Goal: Information Seeking & Learning: Understand process/instructions

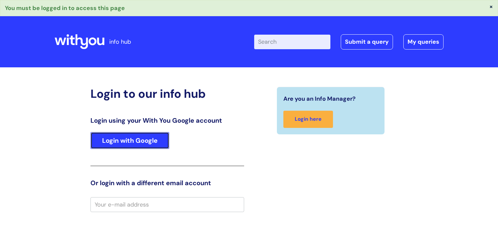
click at [142, 141] on link "Login with Google" at bounding box center [129, 140] width 79 height 17
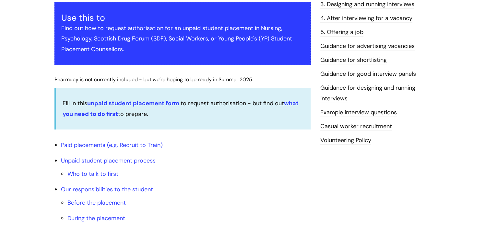
scroll to position [139, 0]
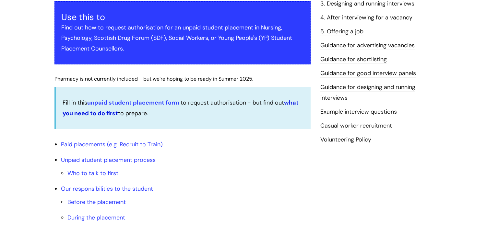
click at [98, 112] on strong "what you need to do first" at bounding box center [181, 108] width 236 height 18
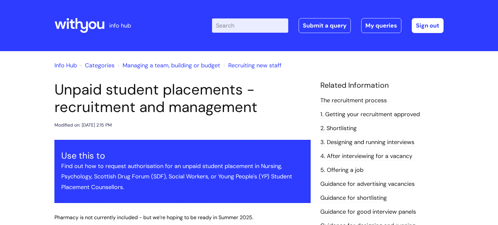
scroll to position [139, 0]
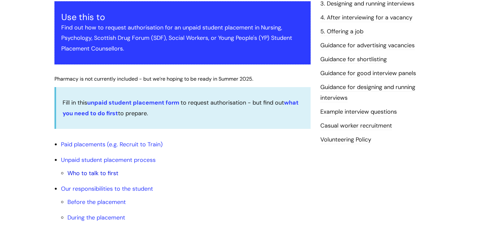
click at [110, 171] on link "Who to talk to first" at bounding box center [92, 173] width 51 height 8
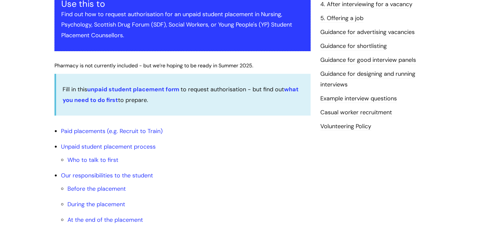
scroll to position [153, 0]
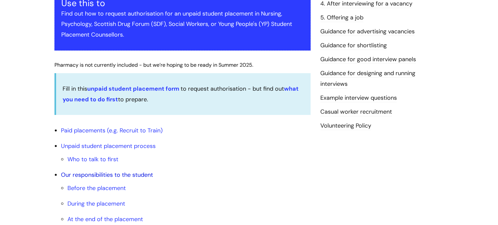
click at [100, 175] on link "Our responsibilities to the student" at bounding box center [107, 175] width 92 height 8
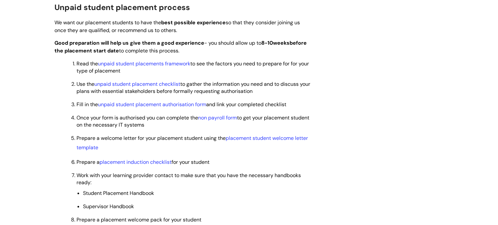
scroll to position [394, 0]
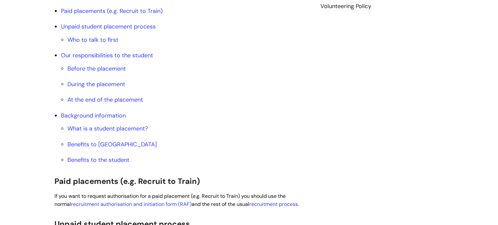
scroll to position [272, 0]
click at [88, 115] on link "Background information" at bounding box center [93, 116] width 65 height 8
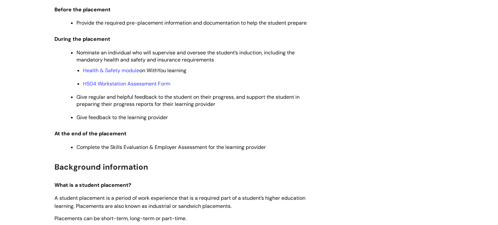
scroll to position [934, 0]
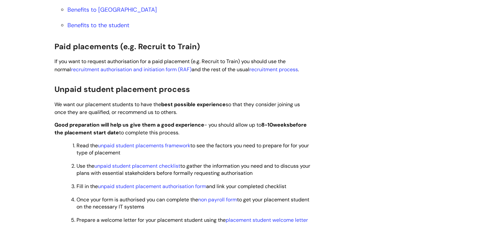
scroll to position [407, 0]
click at [171, 146] on link "unpaid student placements framework" at bounding box center [144, 145] width 92 height 7
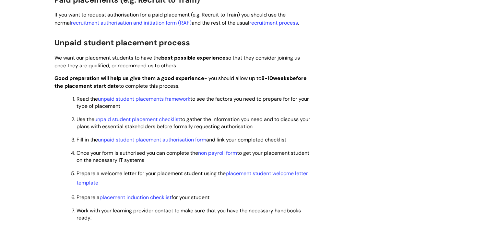
scroll to position [454, 0]
click at [145, 120] on link "unpaid student placement checklist" at bounding box center [137, 119] width 86 height 7
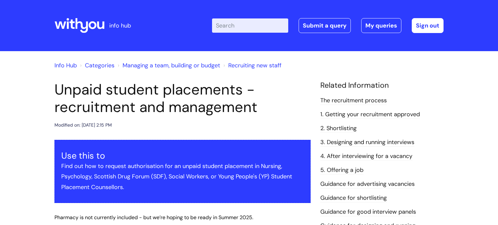
scroll to position [453, 0]
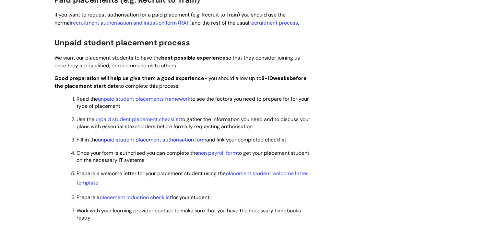
click at [188, 139] on link "unpaid student placement authorisation form" at bounding box center [152, 139] width 108 height 7
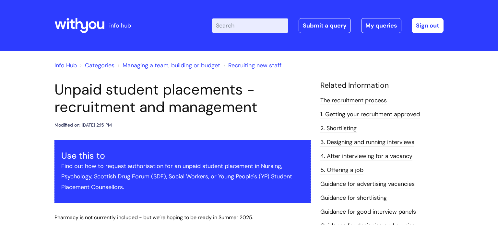
scroll to position [453, 0]
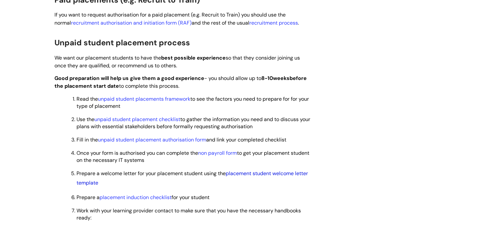
click at [269, 176] on link "placement student welcome letter template" at bounding box center [191, 178] width 231 height 16
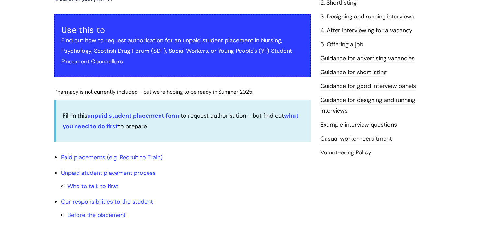
scroll to position [128, 0]
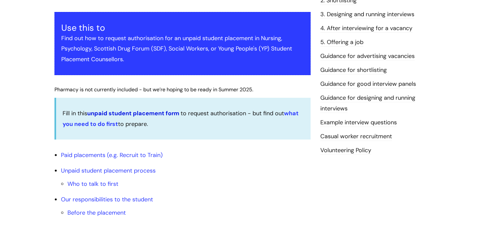
click at [148, 113] on link "unpaid student placement form" at bounding box center [133, 113] width 92 height 8
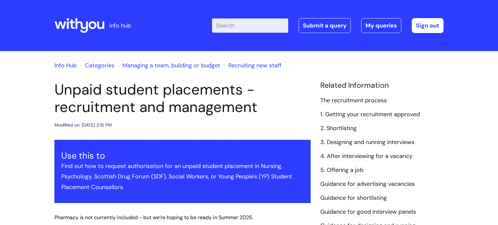
scroll to position [128, 0]
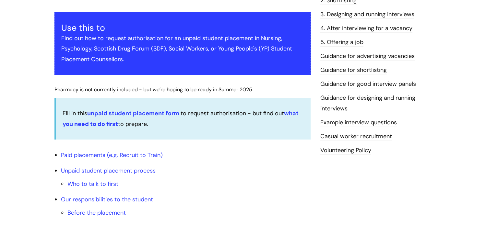
click at [342, 123] on link "Example interview questions" at bounding box center [358, 123] width 76 height 8
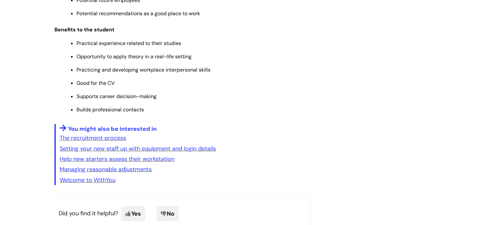
scroll to position [1292, 0]
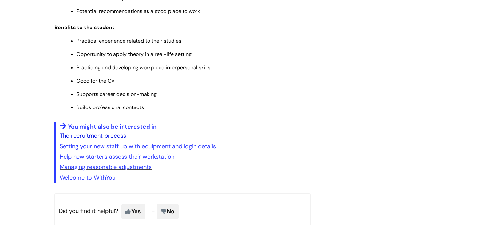
click at [94, 140] on link "The recruitment process" at bounding box center [93, 136] width 66 height 8
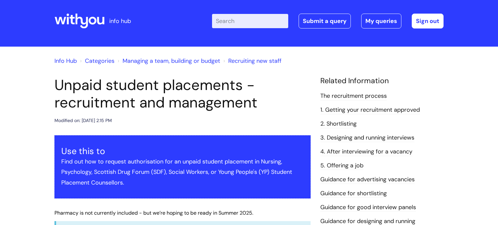
scroll to position [4, 0]
